Goal: Task Accomplishment & Management: Manage account settings

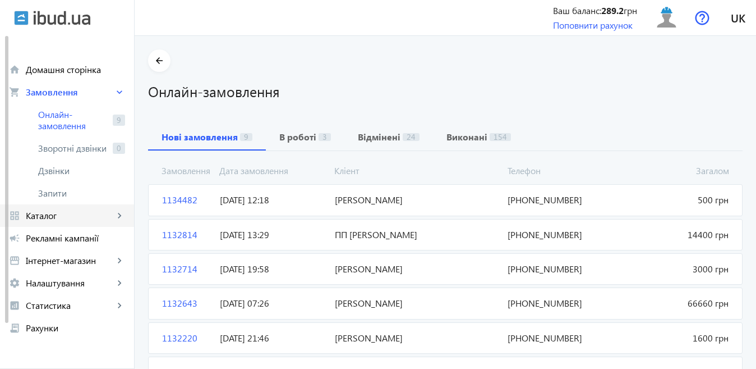
click at [76, 213] on span "Каталог" at bounding box center [70, 215] width 88 height 11
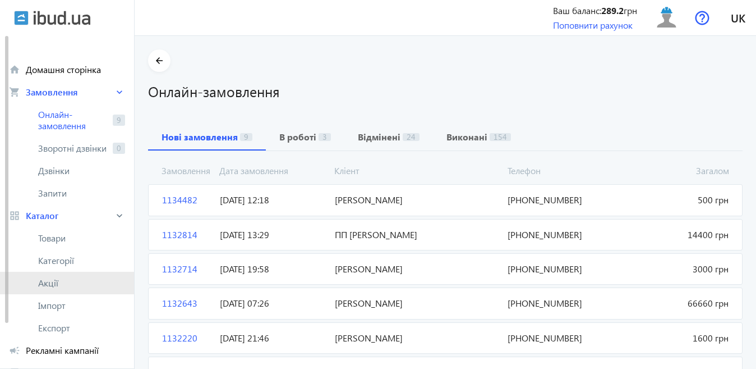
click at [52, 281] on span "Акції" at bounding box center [81, 282] width 87 height 11
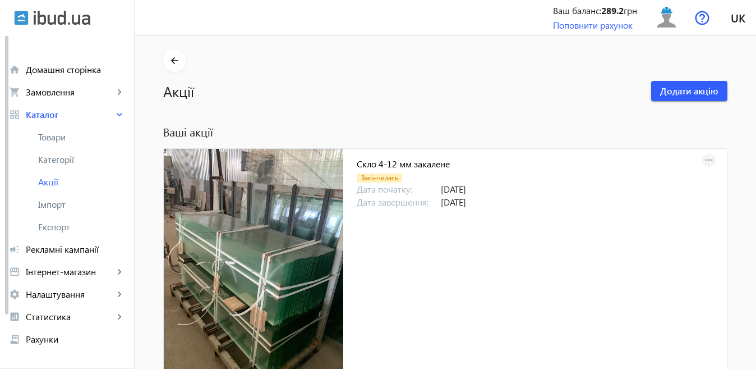
click at [707, 163] on mat-icon "more_horiz" at bounding box center [709, 161] width 16 height 16
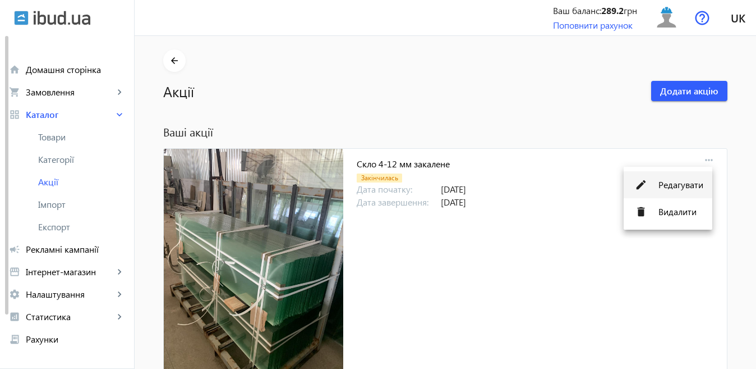
click at [696, 184] on span "Редагувати" at bounding box center [681, 184] width 45 height 9
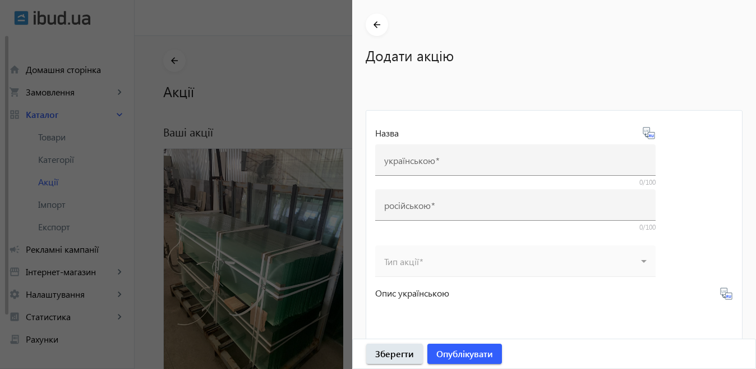
type input "Скло 4-12 мм закалене"
type input "Стекло 4-12 мм каленое"
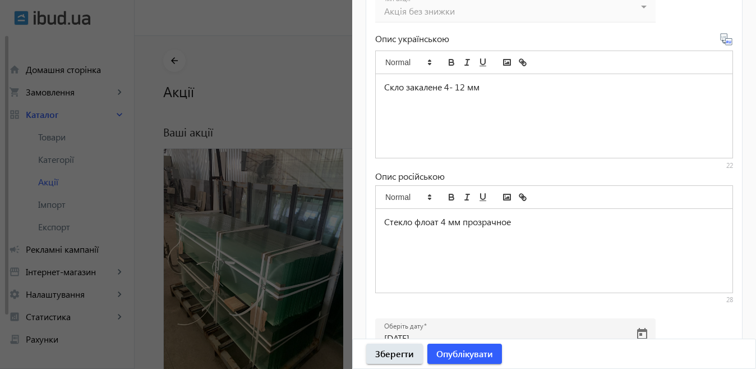
scroll to position [524, 0]
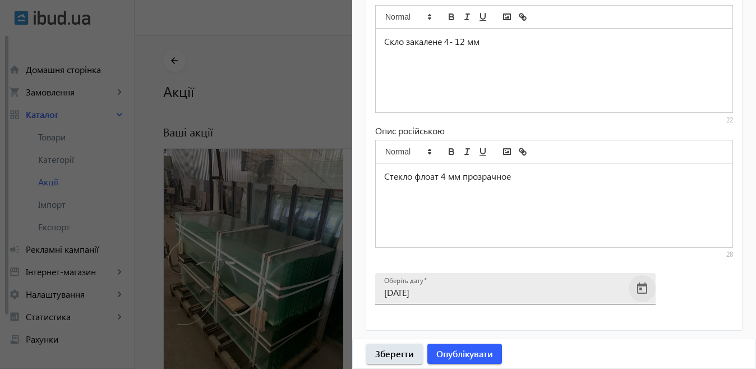
click at [639, 287] on span "Open calendar" at bounding box center [642, 288] width 27 height 27
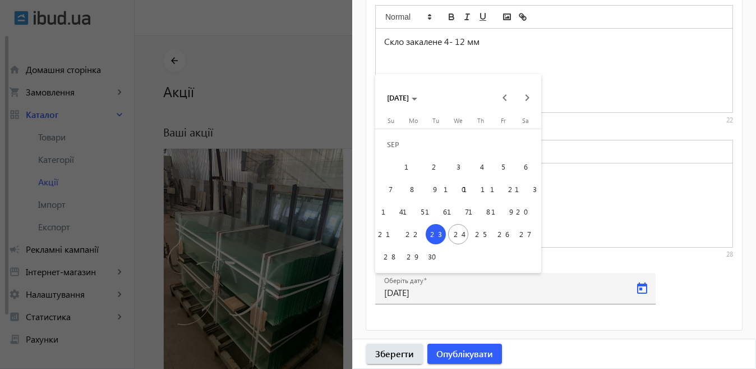
click at [435, 256] on span "30" at bounding box center [436, 256] width 20 height 20
type input "[DATE]"
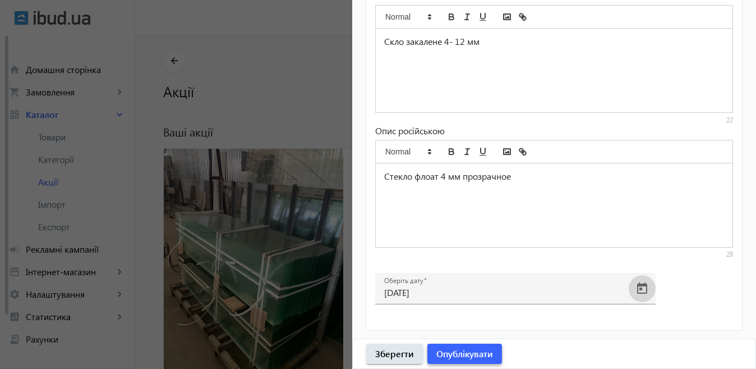
click at [470, 359] on span "Опублікувати" at bounding box center [465, 353] width 57 height 12
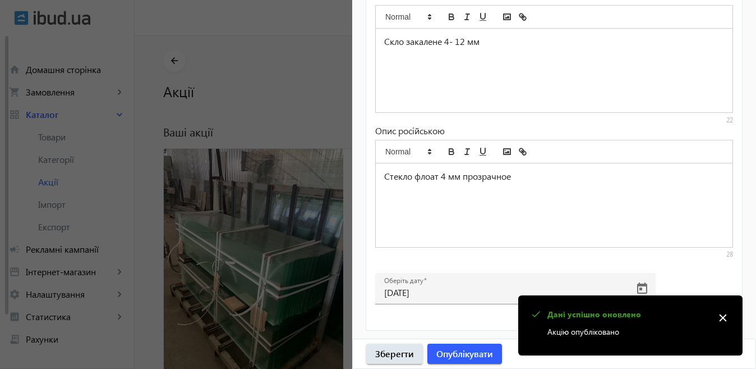
click at [288, 223] on div at bounding box center [378, 184] width 756 height 369
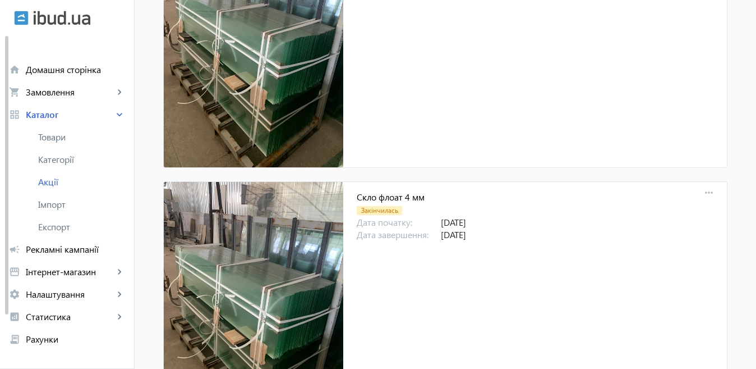
scroll to position [224, 0]
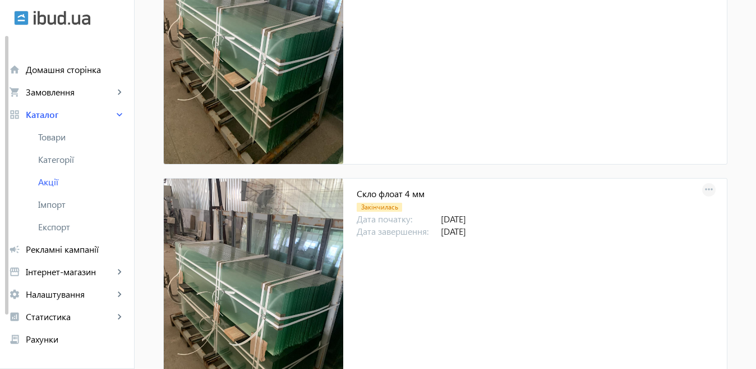
click at [704, 188] on mat-icon "more_horiz" at bounding box center [709, 190] width 16 height 16
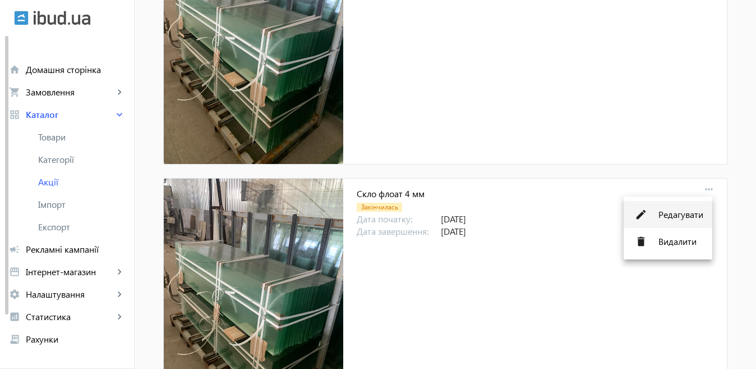
click at [662, 215] on span "Редагувати" at bounding box center [681, 214] width 45 height 9
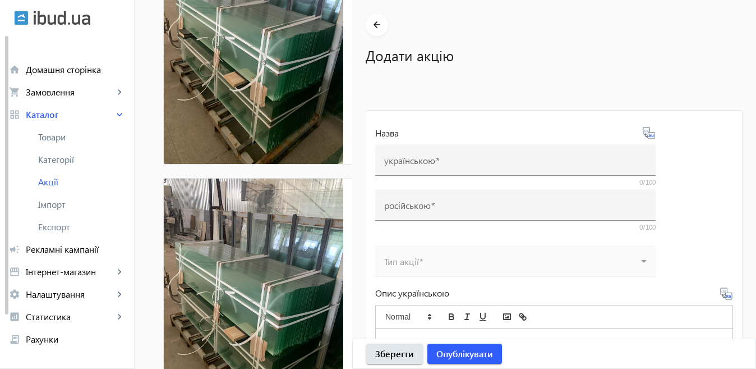
type input "Скло флоат 4 мм"
type input "Стекло флоат 4 мм"
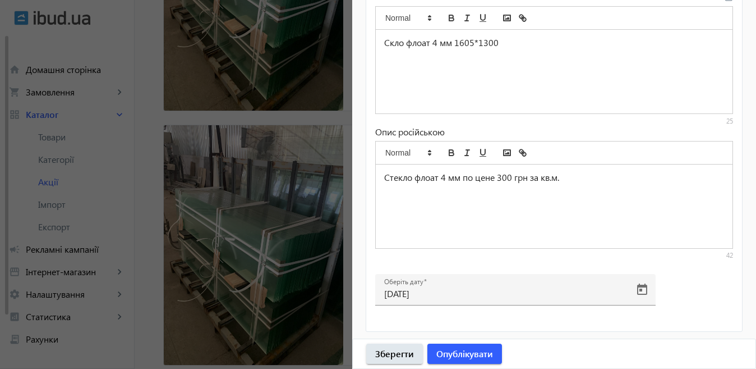
scroll to position [524, 0]
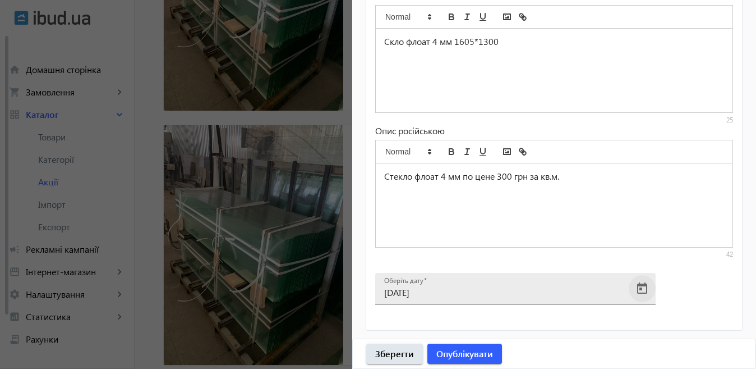
click at [641, 291] on span "Open calendar" at bounding box center [642, 288] width 27 height 27
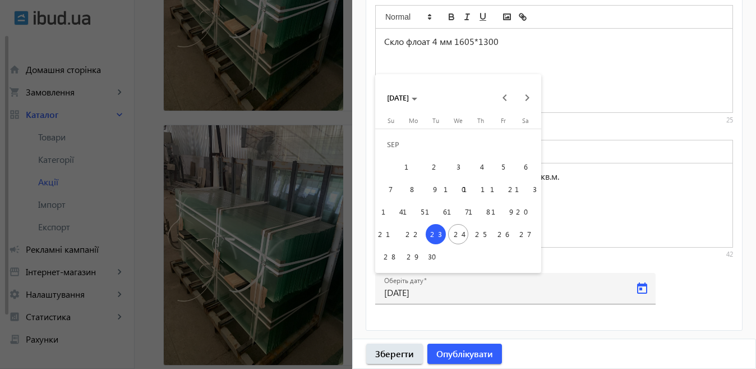
click at [432, 255] on span "30" at bounding box center [436, 256] width 20 height 20
type input "[DATE]"
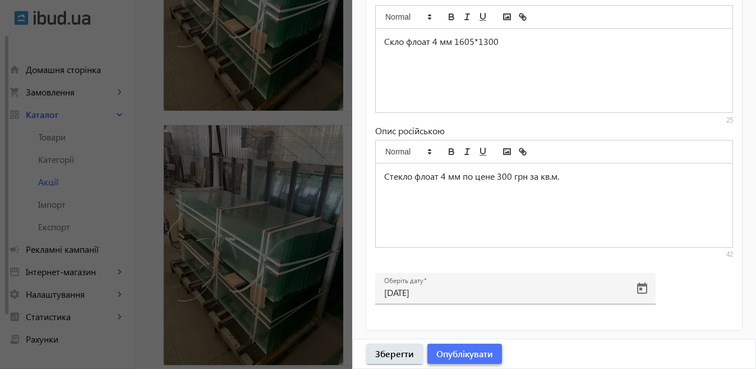
click at [479, 352] on span "Опублікувати" at bounding box center [465, 353] width 57 height 12
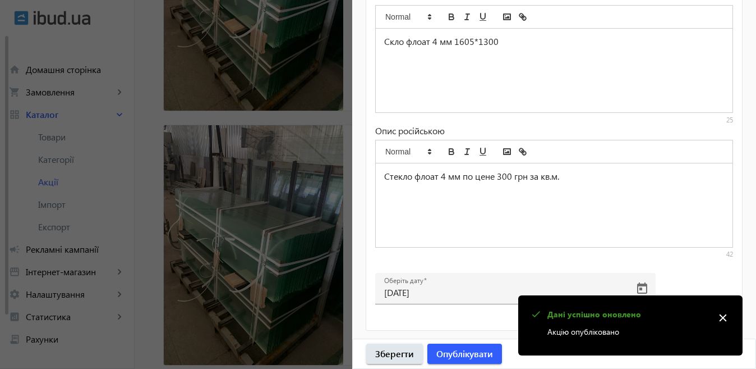
click at [288, 223] on div at bounding box center [378, 184] width 756 height 369
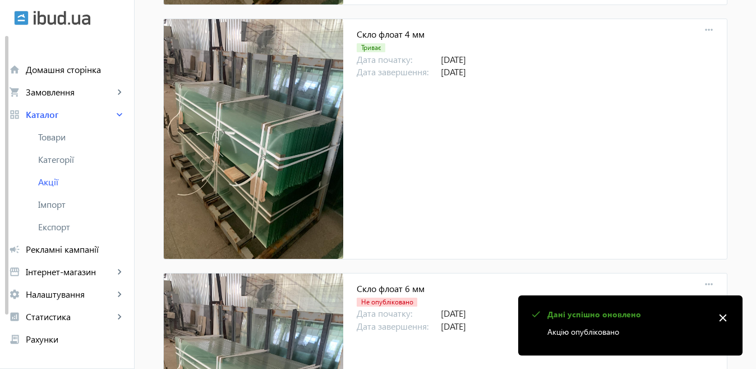
scroll to position [510, 0]
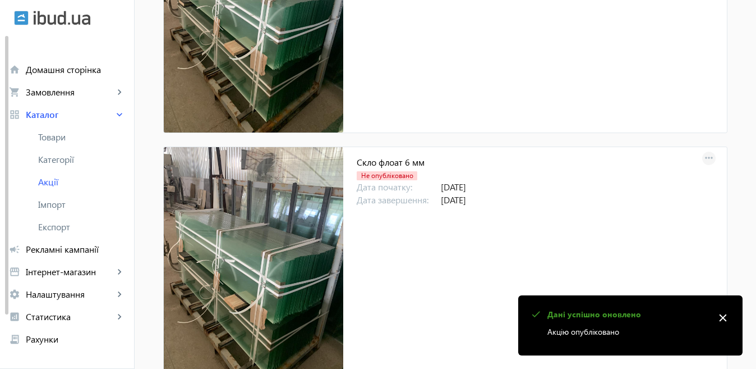
click at [702, 156] on mat-icon "more_horiz" at bounding box center [709, 158] width 16 height 16
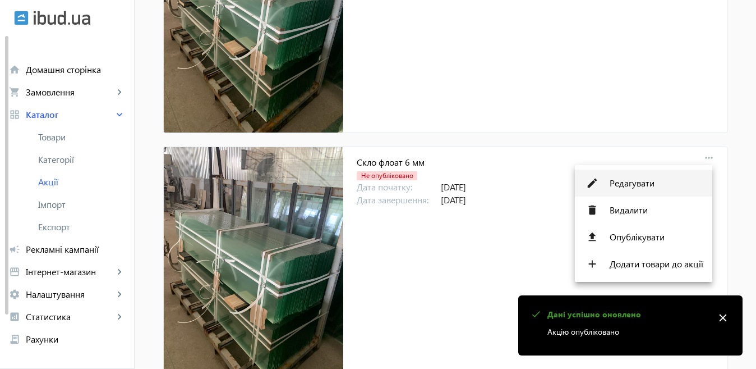
click at [641, 180] on span "Редагувати" at bounding box center [657, 182] width 94 height 9
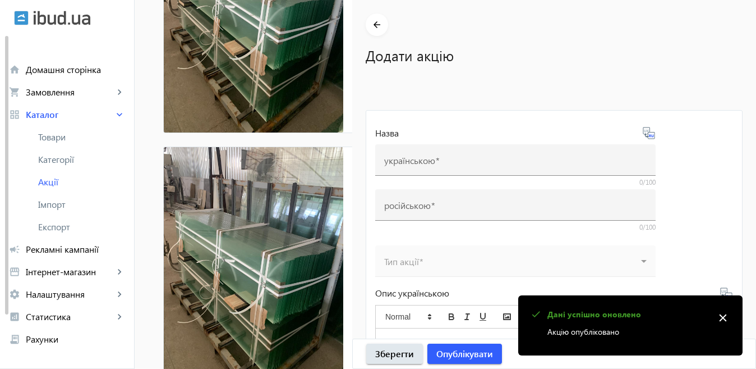
type input "Скло флоат 6 мм"
type input "Стекло 6 мм"
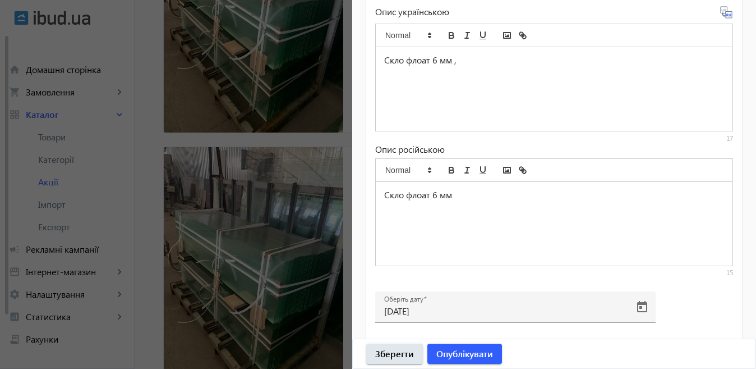
scroll to position [524, 0]
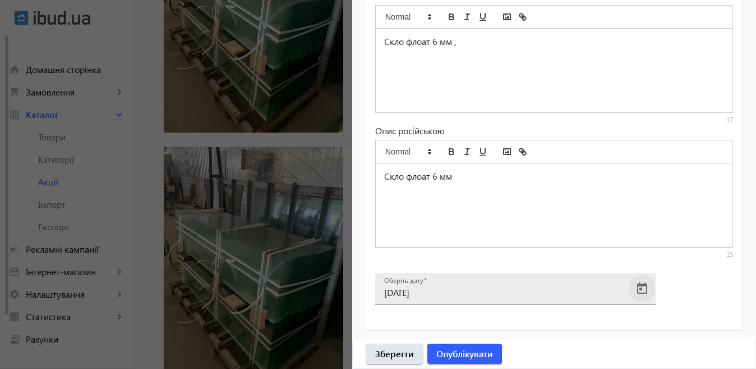
click at [643, 287] on span "Open calendar" at bounding box center [642, 288] width 27 height 27
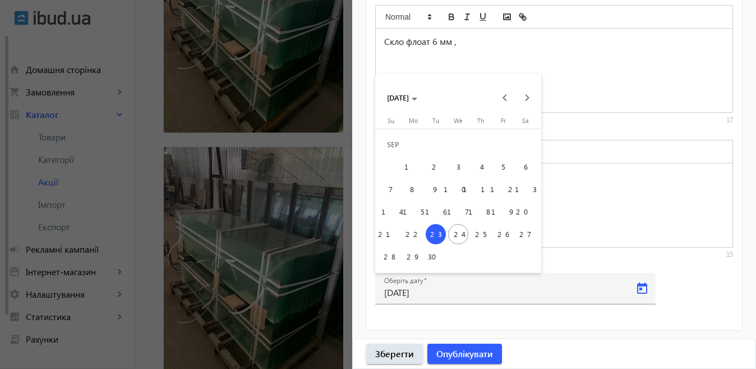
click at [432, 257] on span "30" at bounding box center [436, 256] width 20 height 20
type input "[DATE]"
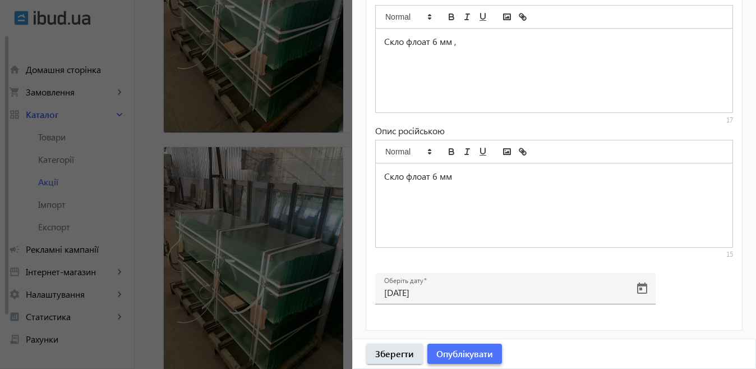
click at [483, 355] on span "Опублікувати" at bounding box center [465, 353] width 57 height 12
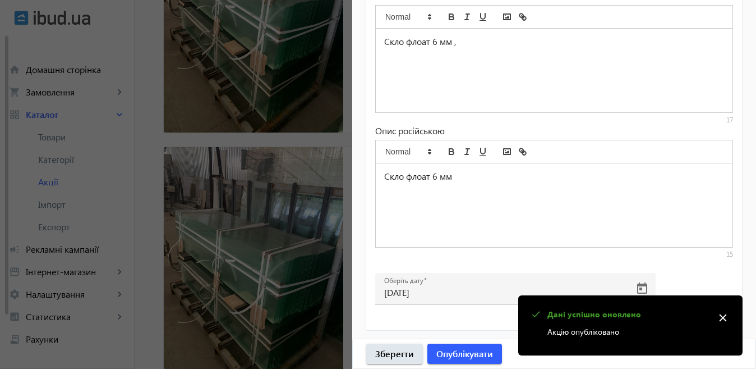
click at [309, 223] on div at bounding box center [378, 184] width 756 height 369
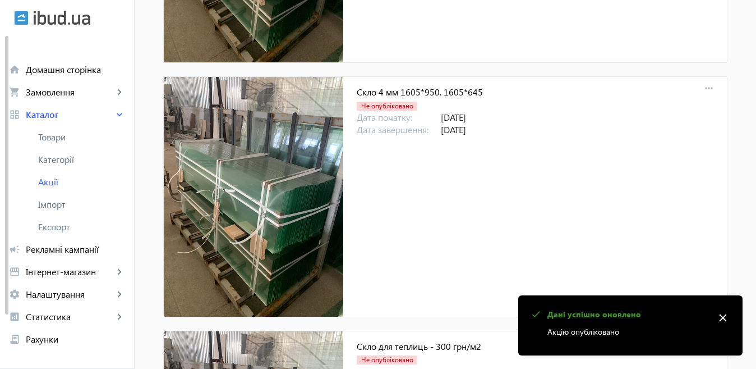
scroll to position [847, 0]
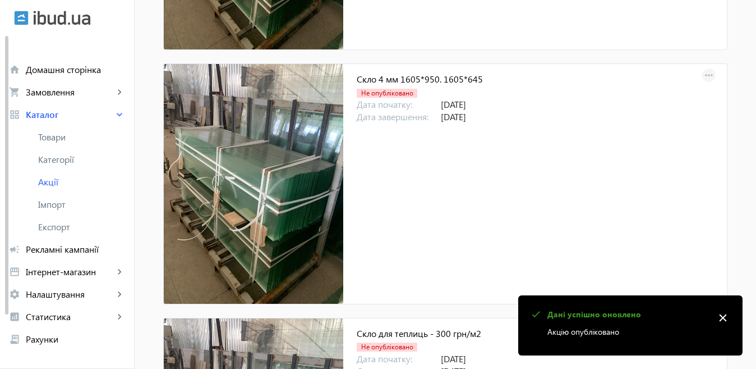
click at [708, 76] on mat-icon "more_horiz" at bounding box center [709, 76] width 16 height 16
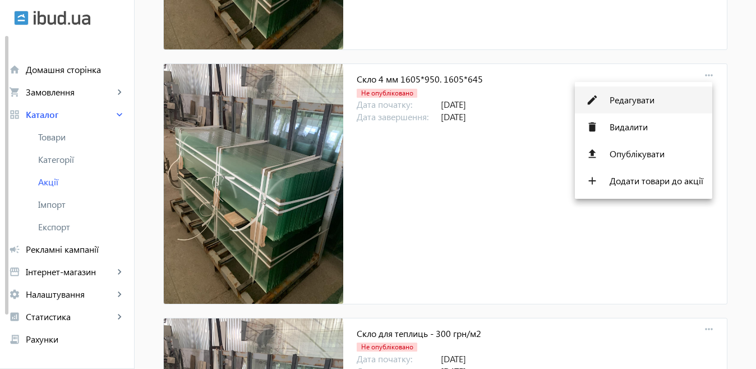
click at [677, 97] on span "Редагувати" at bounding box center [657, 99] width 94 height 9
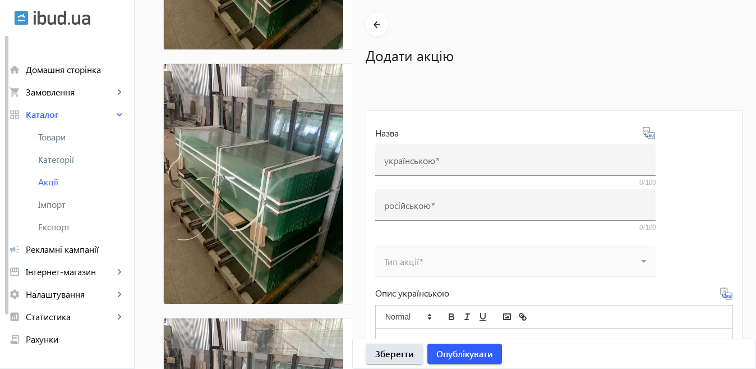
type input "Скло 4 мм 1605*950. 1605*645"
type input "Стекло 4 мм 1605*950. 1605*645"
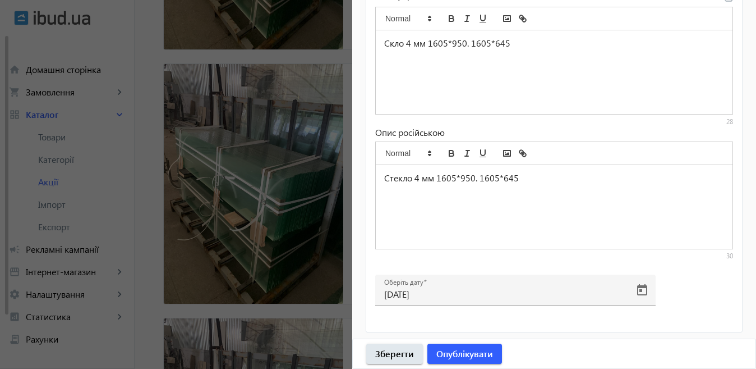
scroll to position [579, 0]
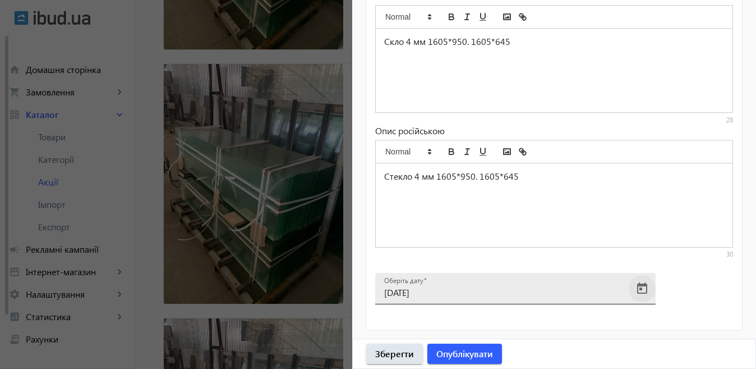
click at [639, 287] on span "Open calendar" at bounding box center [642, 288] width 27 height 27
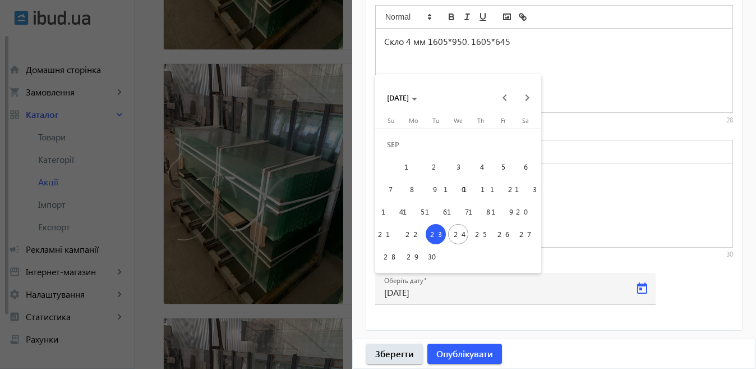
click at [432, 258] on span "30" at bounding box center [436, 256] width 20 height 20
type input "[DATE]"
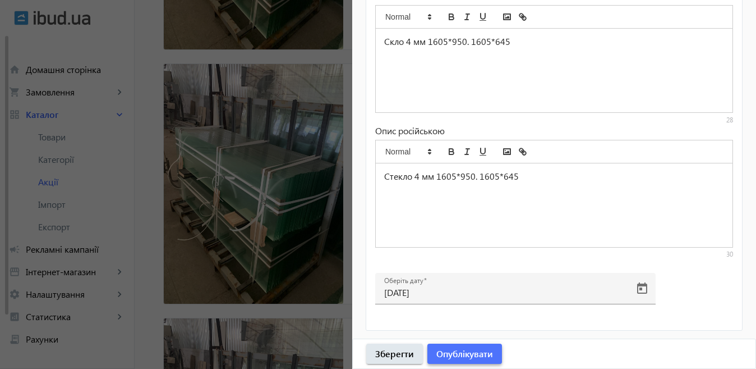
click at [471, 354] on span "Опублікувати" at bounding box center [465, 353] width 57 height 12
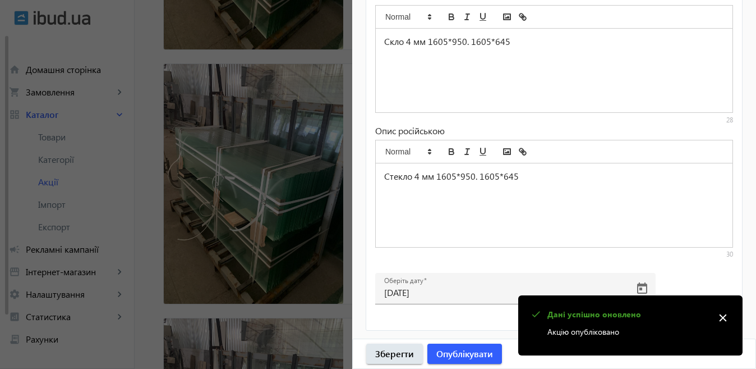
click at [320, 242] on div at bounding box center [378, 184] width 756 height 369
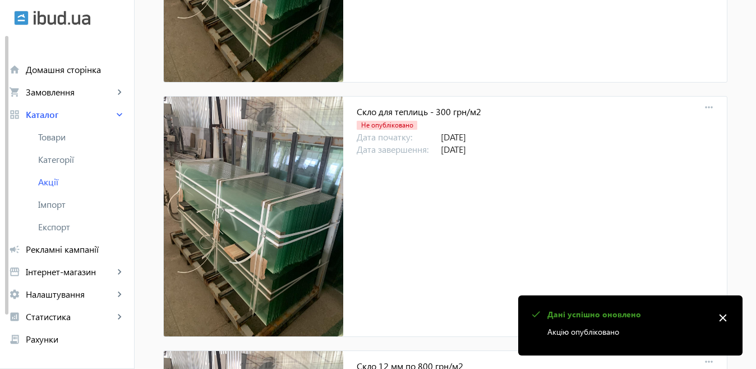
scroll to position [1127, 0]
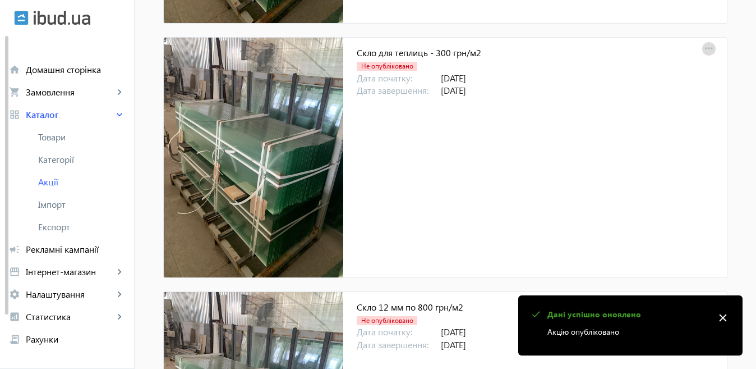
click at [705, 48] on mat-icon "more_horiz" at bounding box center [709, 49] width 16 height 16
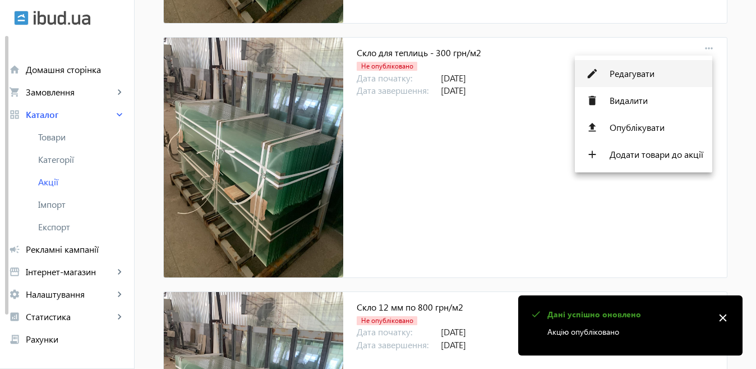
click at [652, 71] on span "Редагувати" at bounding box center [657, 73] width 94 height 9
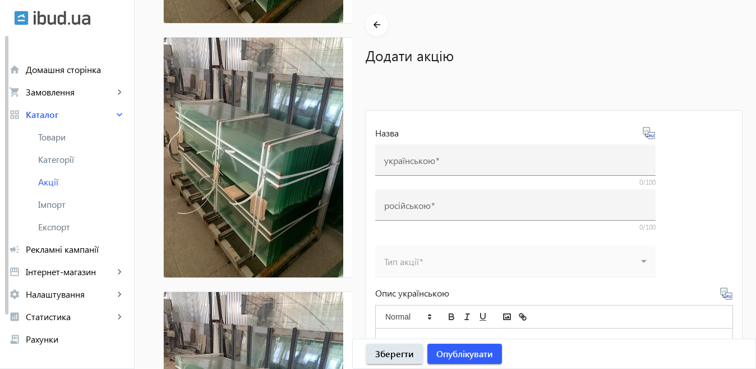
type input "Скло для теплиць - 300 грн/м2"
type input "Стекло для теплиц - 300 грн/м2"
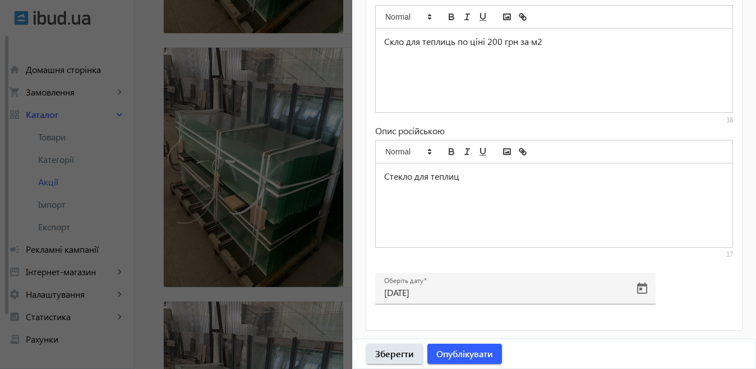
scroll to position [1408, 0]
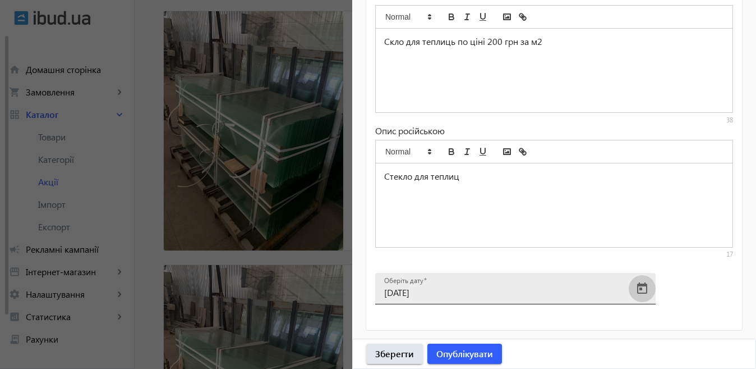
click at [638, 283] on span "Open calendar" at bounding box center [642, 288] width 27 height 27
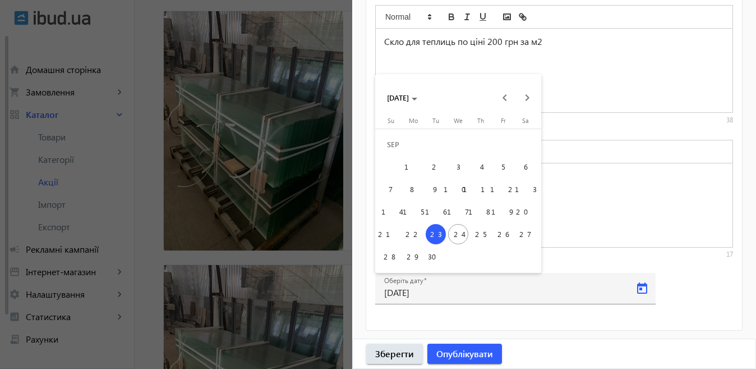
click at [438, 256] on span "30" at bounding box center [436, 256] width 20 height 20
type input "[DATE]"
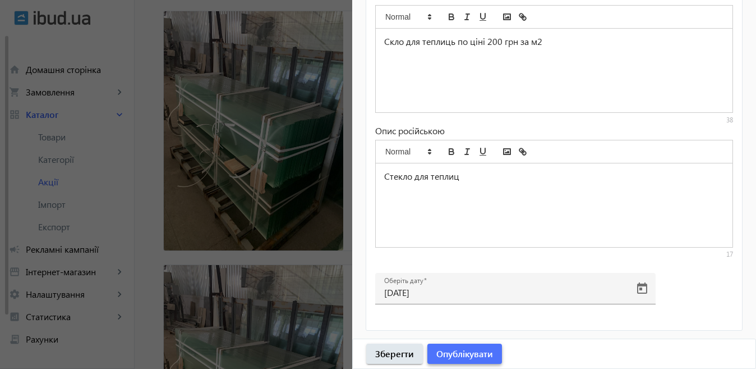
click at [473, 355] on span "Опублікувати" at bounding box center [465, 353] width 57 height 12
click at [230, 162] on div at bounding box center [378, 184] width 756 height 369
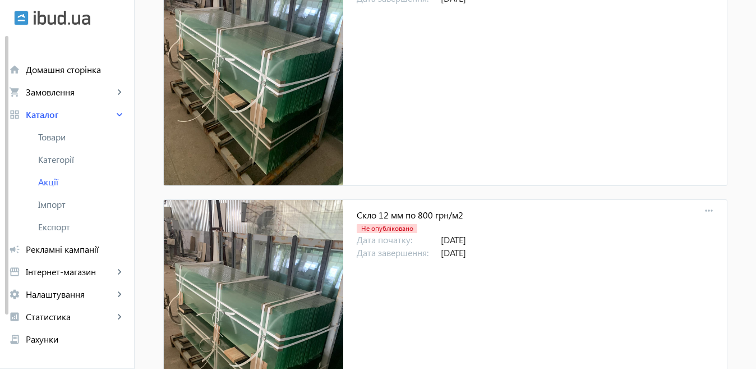
scroll to position [1328, 0]
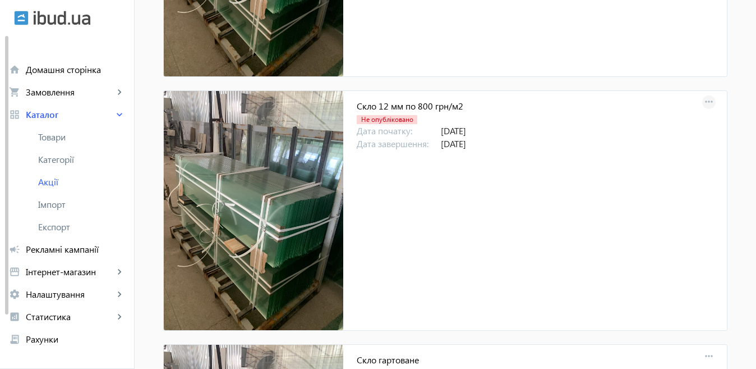
click at [707, 100] on mat-icon "more_horiz" at bounding box center [709, 102] width 16 height 16
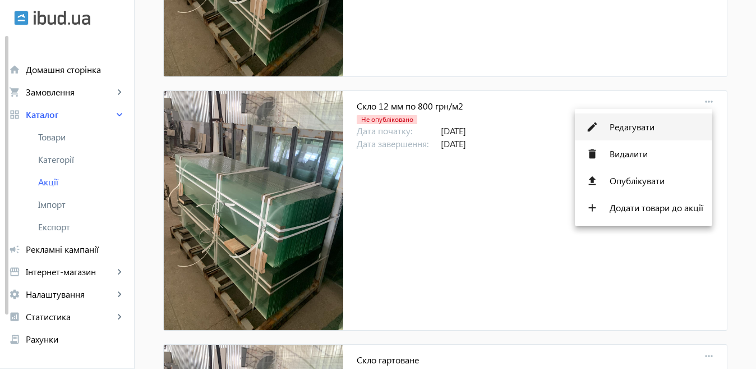
click at [652, 128] on span "Редагувати" at bounding box center [657, 126] width 94 height 9
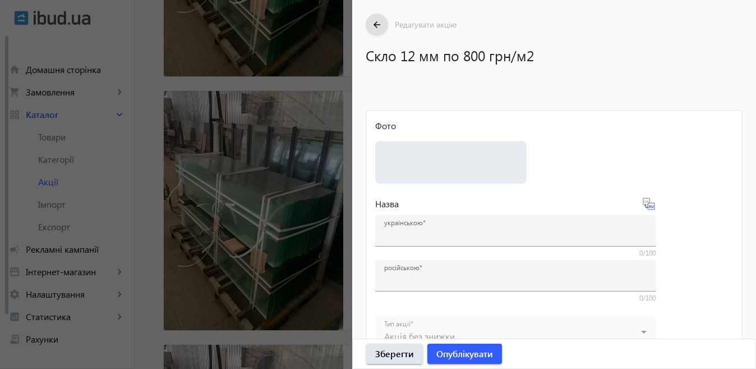
type input "Скло 12 мм по 800 грн/м2"
type input "Стекло 12 мм по 800 грн/м2"
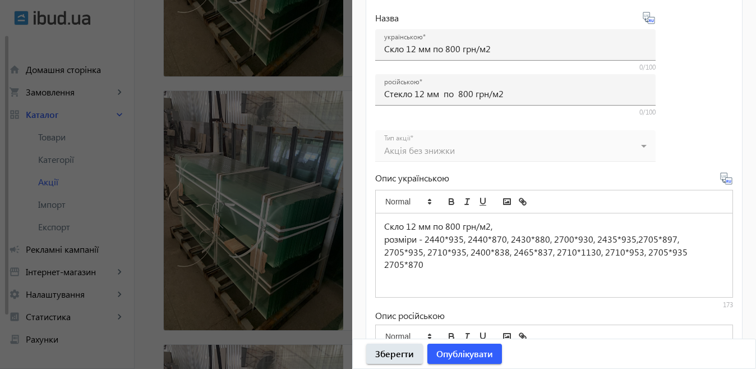
scroll to position [524, 0]
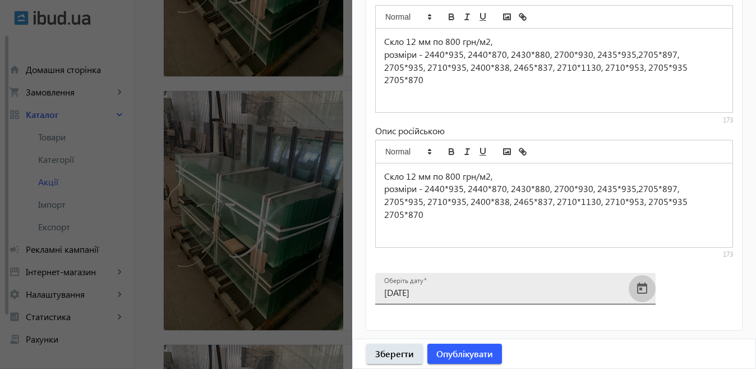
click at [644, 288] on span "Open calendar" at bounding box center [642, 288] width 27 height 27
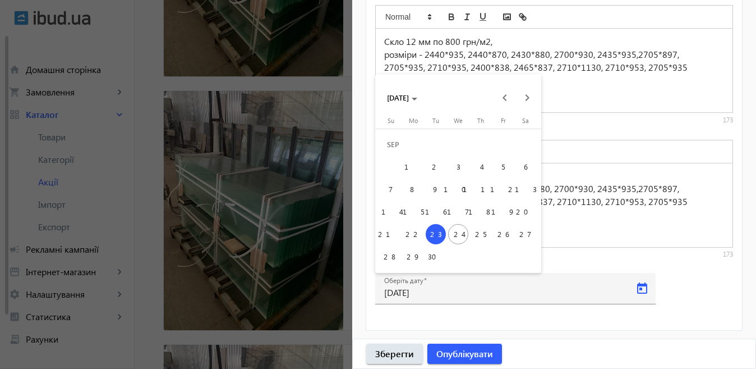
click at [436, 258] on span "30" at bounding box center [436, 256] width 20 height 20
type input "[DATE]"
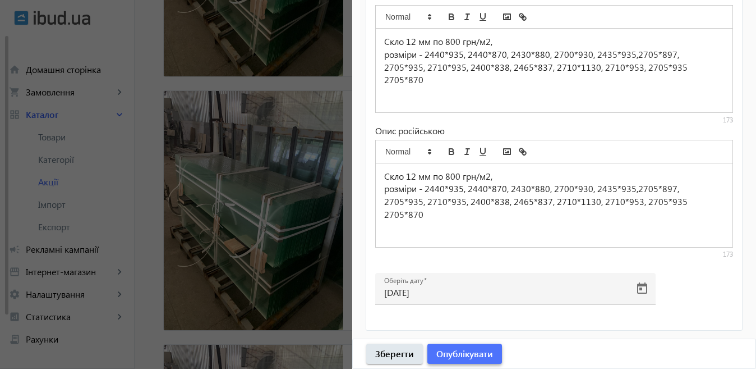
click at [479, 356] on span "Опублікувати" at bounding box center [465, 353] width 57 height 12
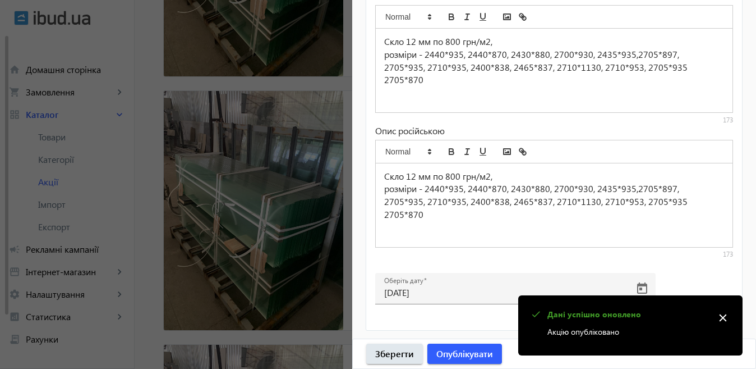
click at [292, 253] on div at bounding box center [378, 184] width 756 height 369
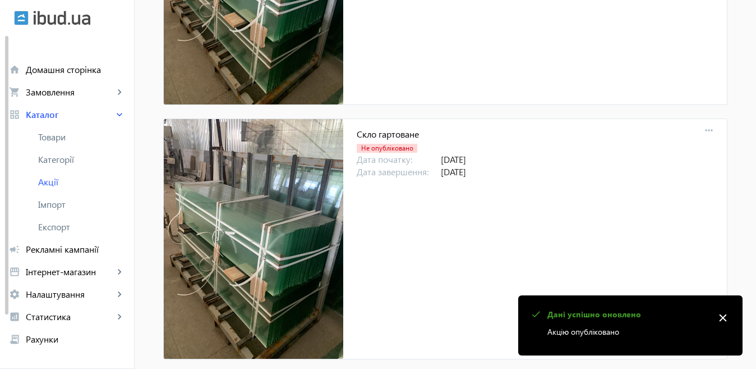
scroll to position [1576, 0]
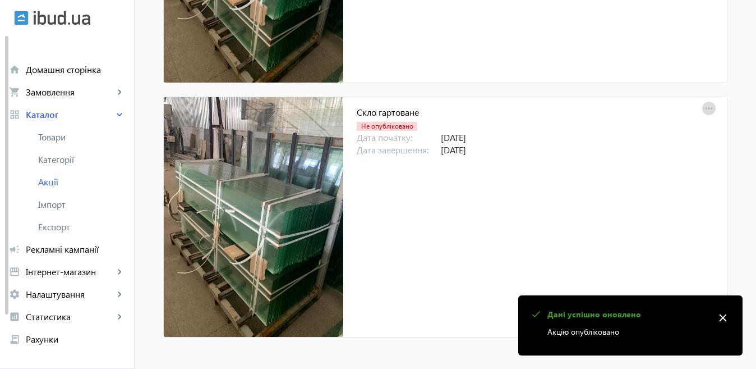
click at [703, 105] on mat-icon "more_horiz" at bounding box center [709, 109] width 16 height 16
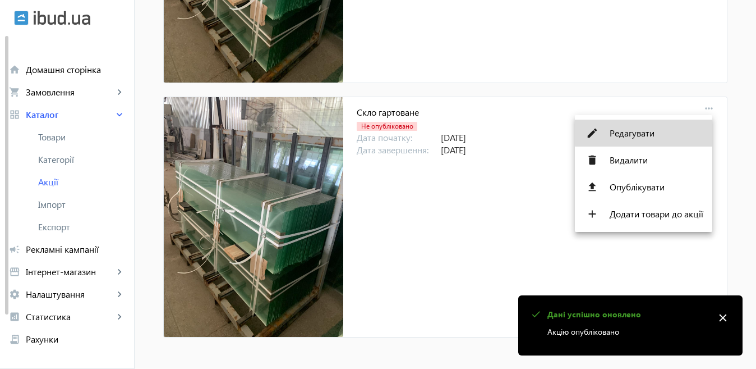
click at [657, 129] on span "Редагувати" at bounding box center [657, 133] width 94 height 9
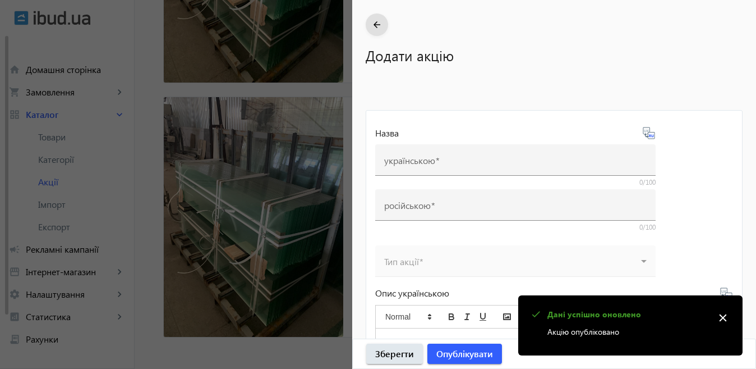
type input "Скло гартоване"
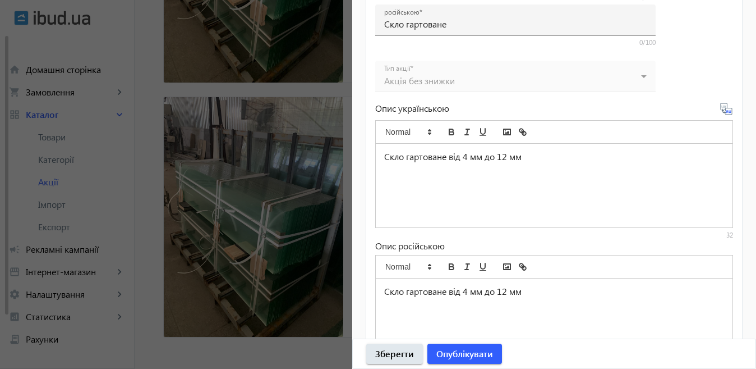
scroll to position [524, 0]
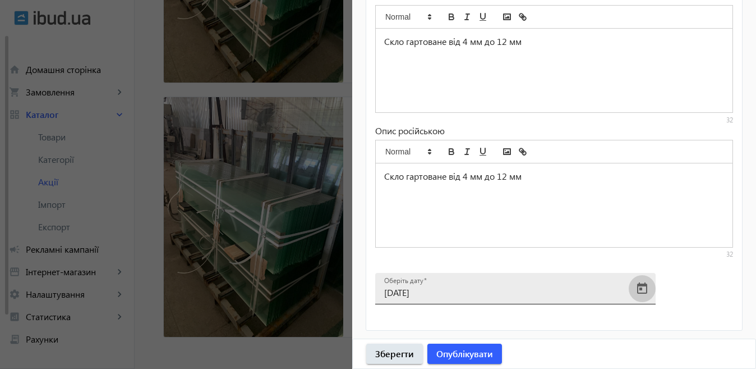
click at [636, 283] on span "Open calendar" at bounding box center [642, 288] width 27 height 27
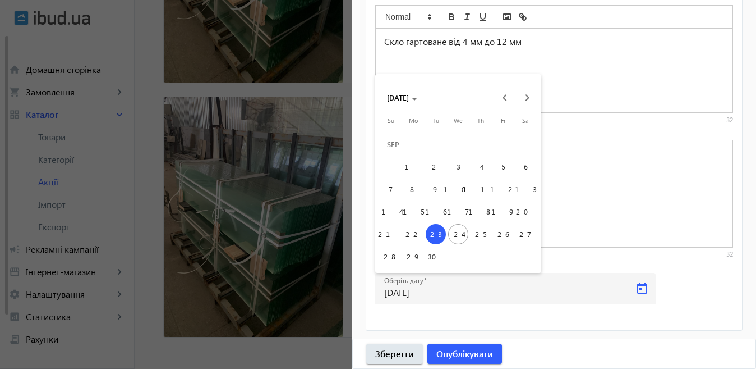
click at [437, 258] on span "30" at bounding box center [436, 256] width 20 height 20
type input "[DATE]"
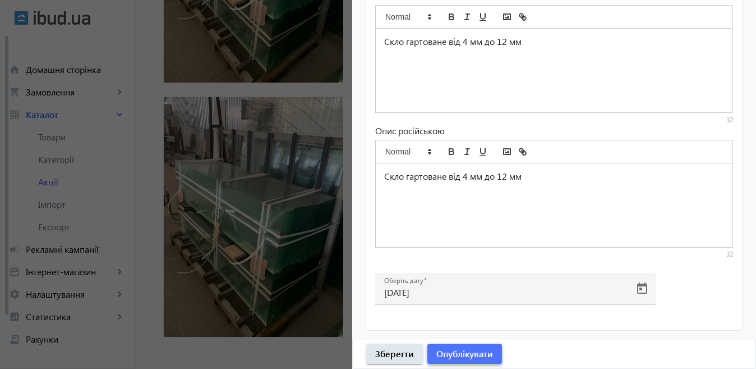
click at [446, 357] on span "Опублікувати" at bounding box center [465, 353] width 57 height 12
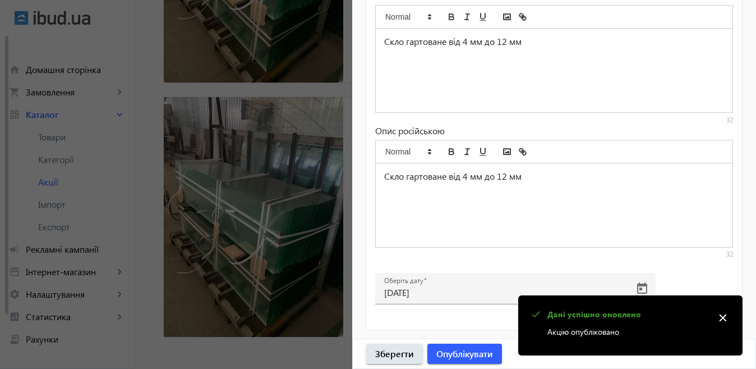
click at [303, 249] on div at bounding box center [378, 184] width 756 height 369
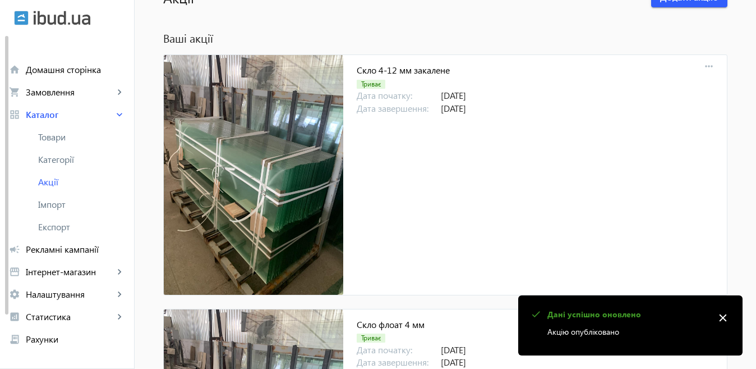
scroll to position [0, 0]
